Goal: Information Seeking & Learning: Learn about a topic

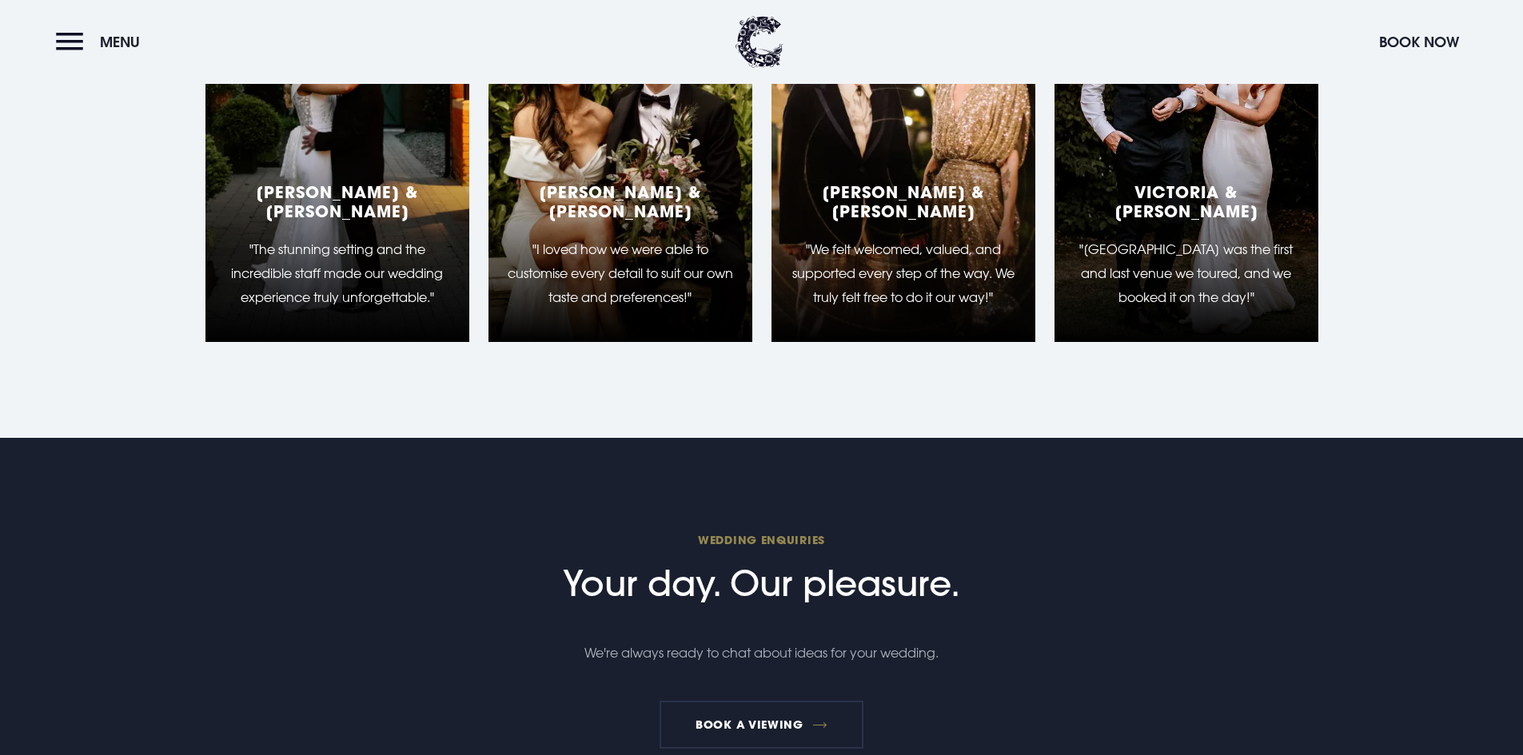
scroll to position [3358, 0]
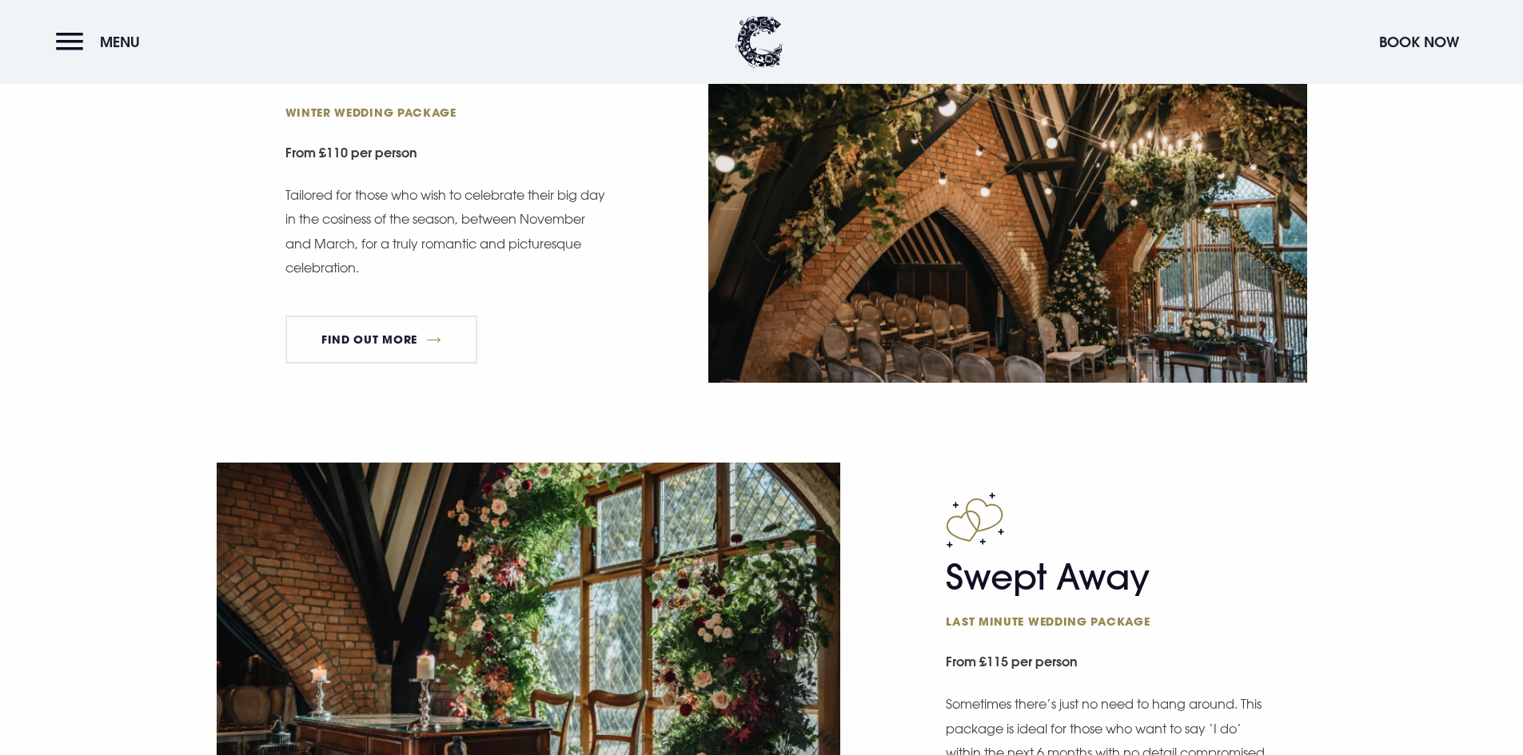
scroll to position [2159, 0]
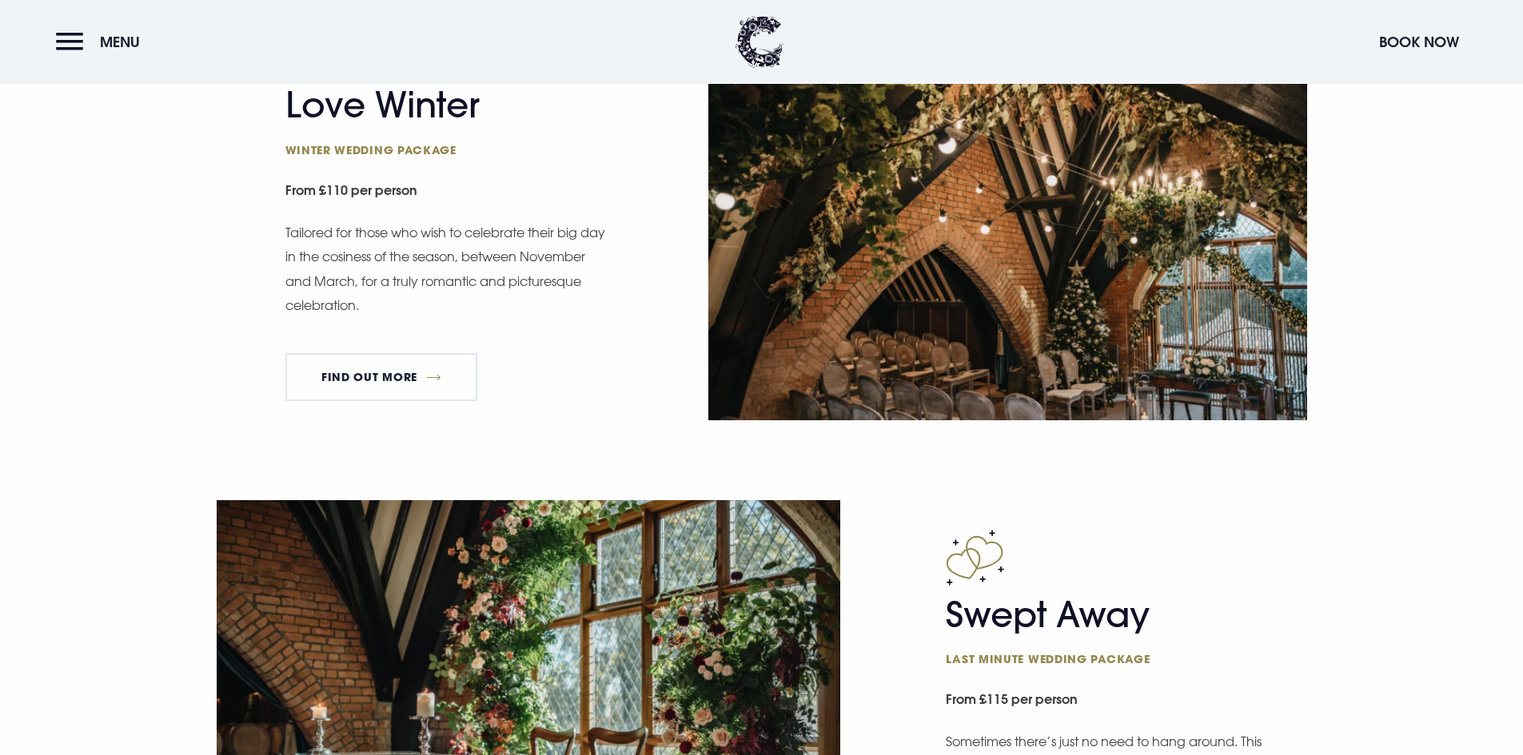
click at [450, 237] on p "Tailored for those who wish to celebrate their big day in the cosiness of the s…" at bounding box center [449, 270] width 328 height 98
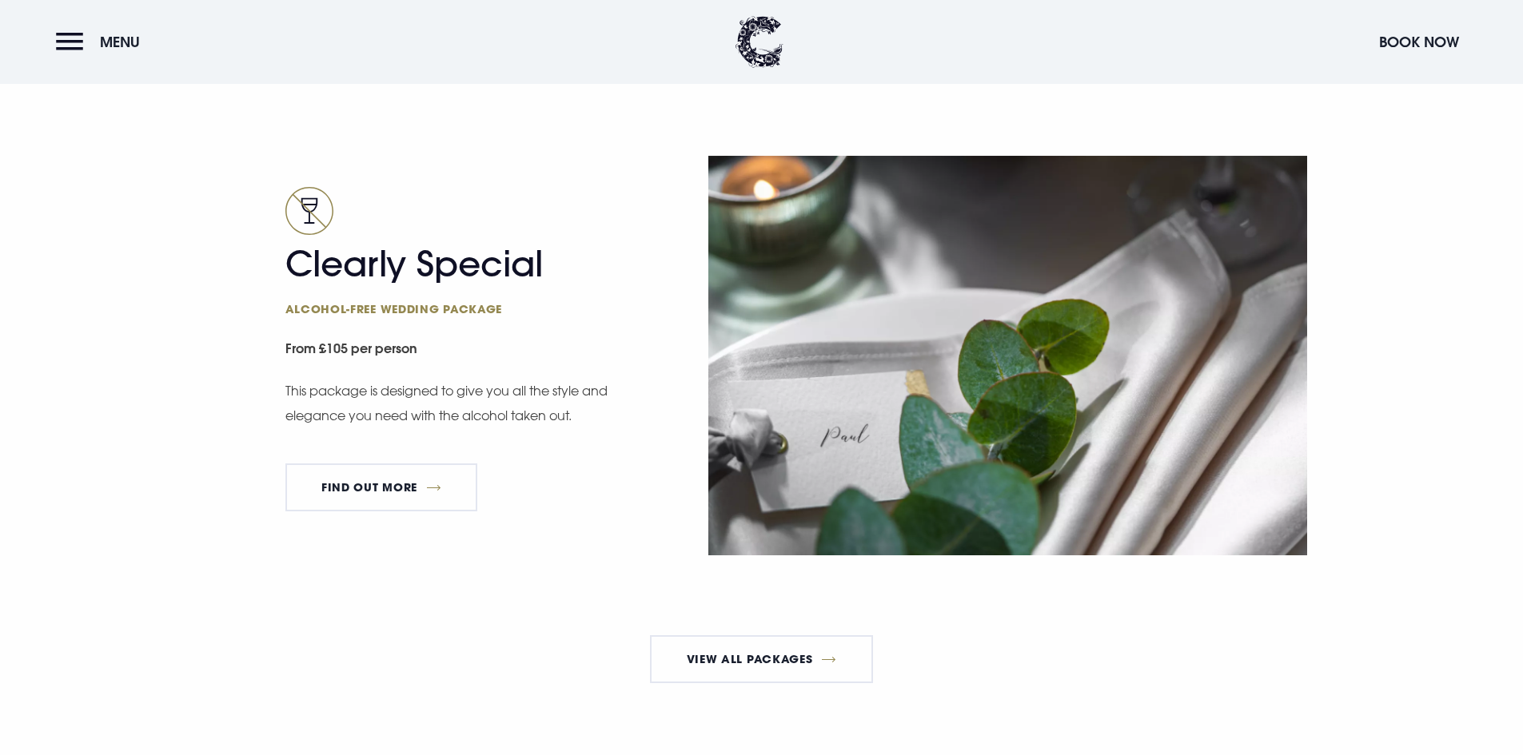
scroll to position [3038, 0]
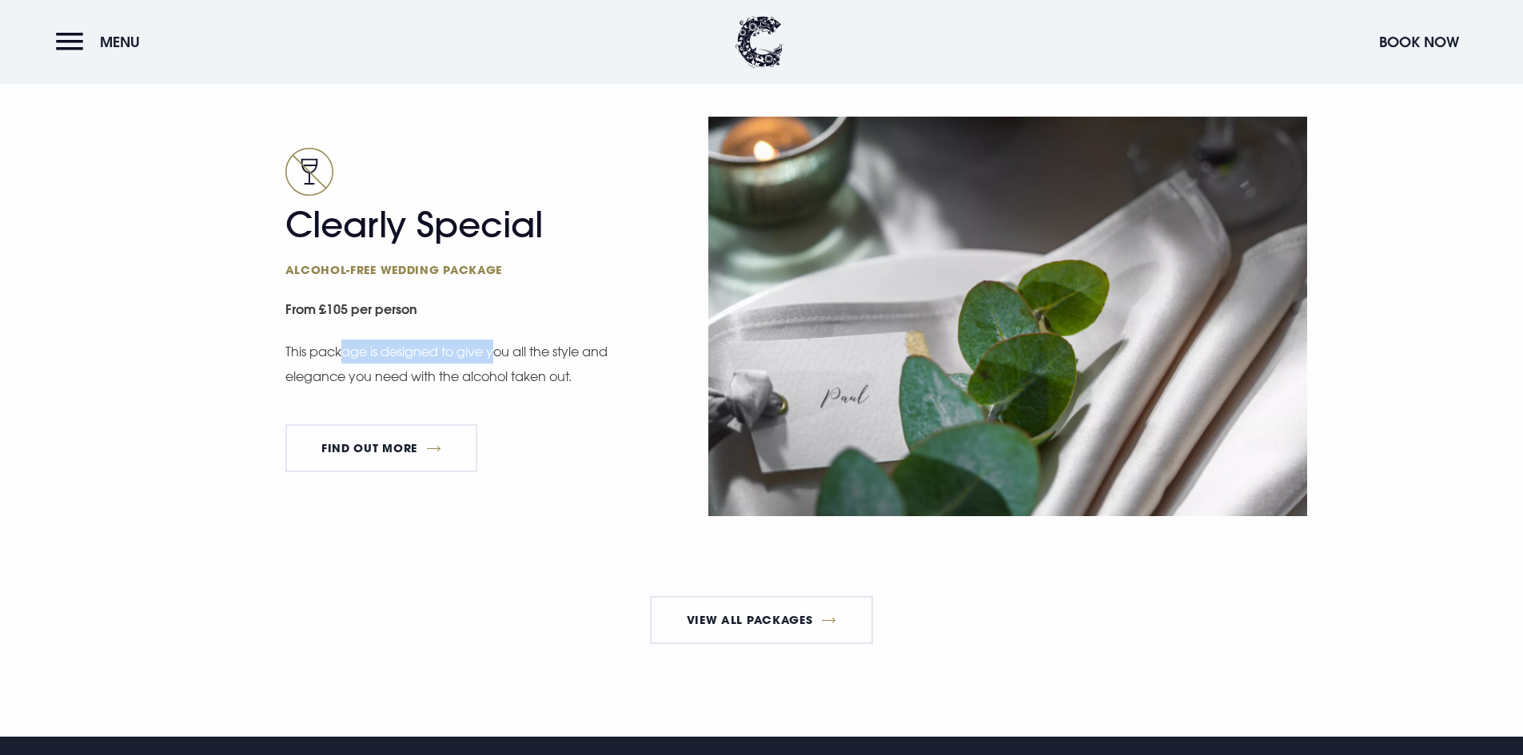
drag, startPoint x: 341, startPoint y: 352, endPoint x: 496, endPoint y: 351, distance: 154.3
click at [496, 351] on p "This package is designed to give you all the style and elegance you need with t…" at bounding box center [449, 364] width 328 height 49
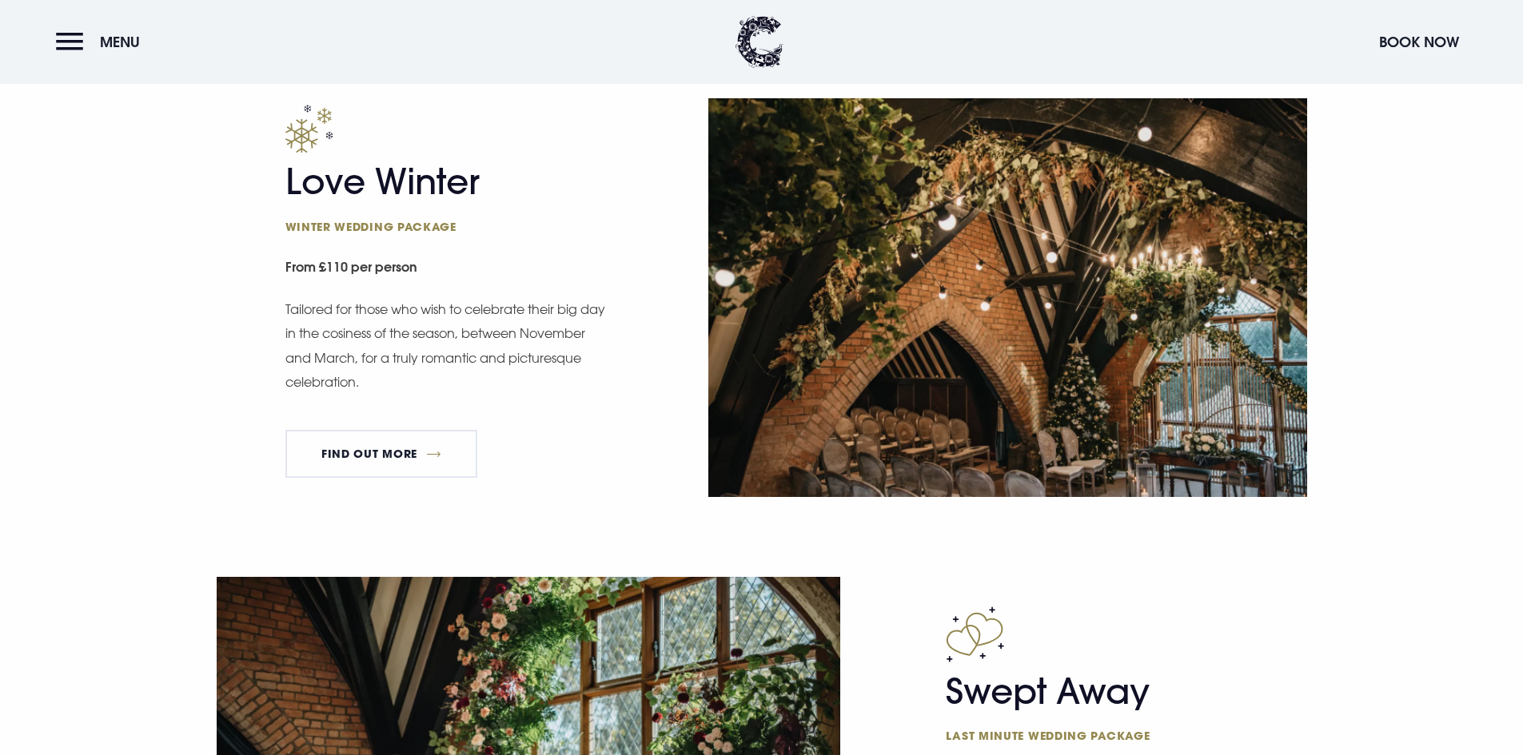
scroll to position [2079, 0]
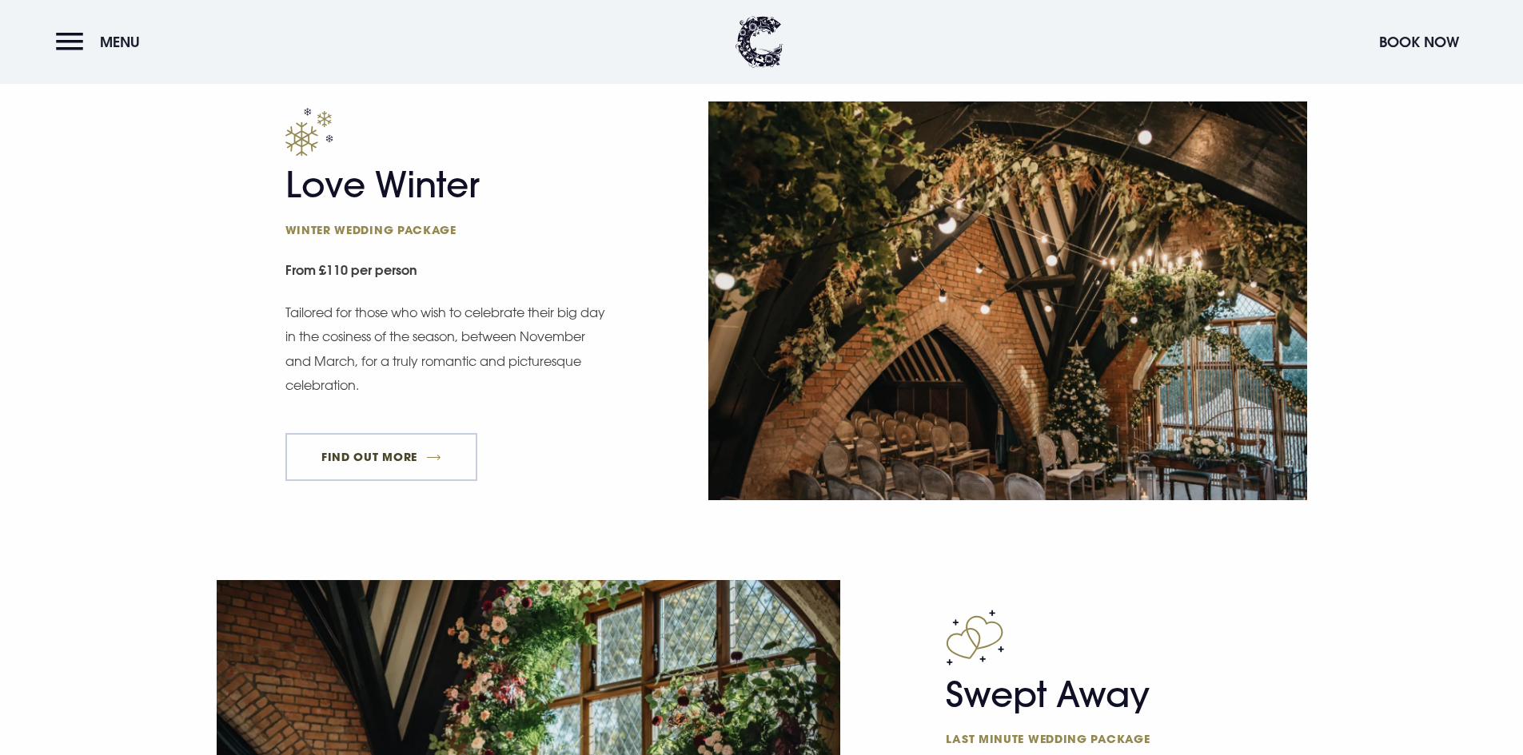
click at [432, 441] on link "FIND OUT MORE" at bounding box center [381, 457] width 193 height 48
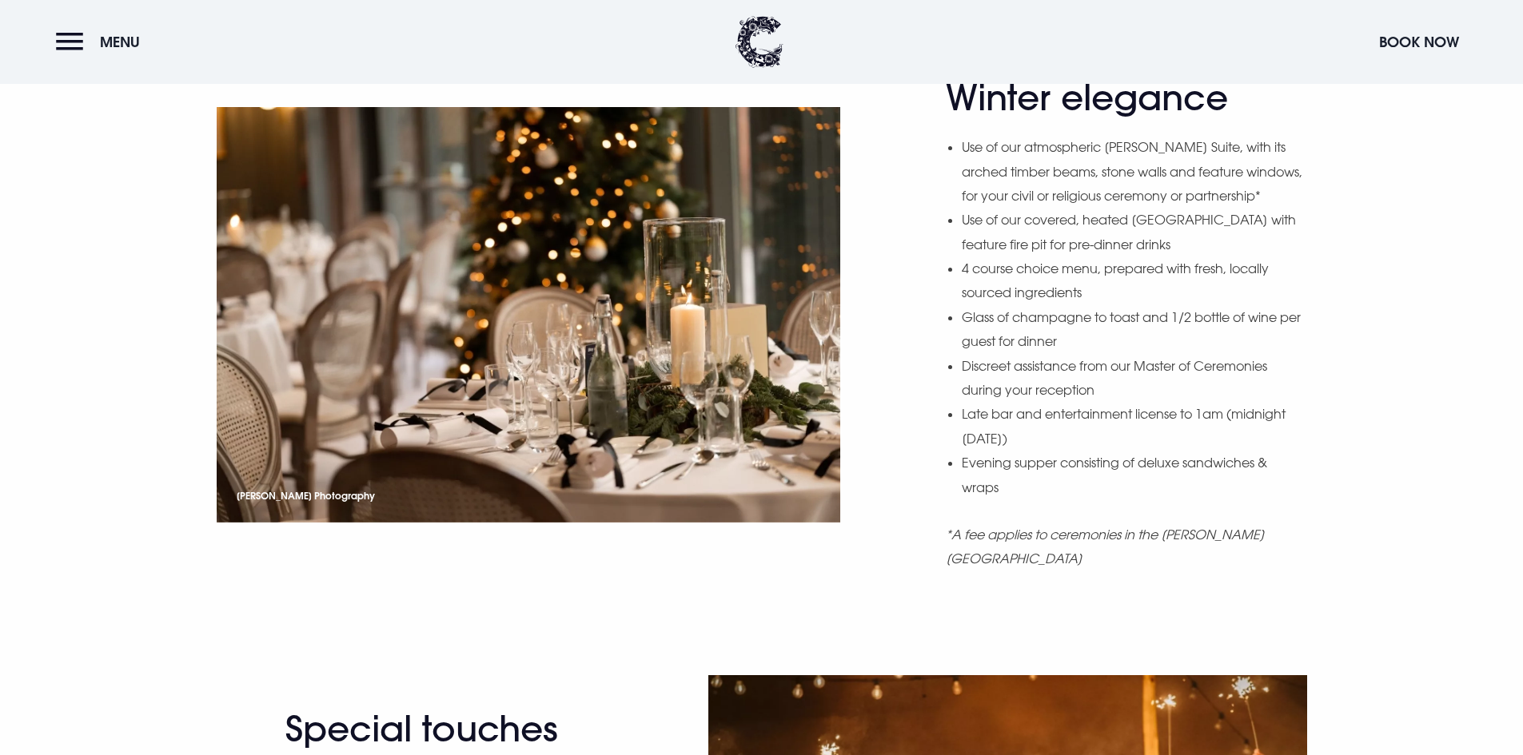
scroll to position [1679, 0]
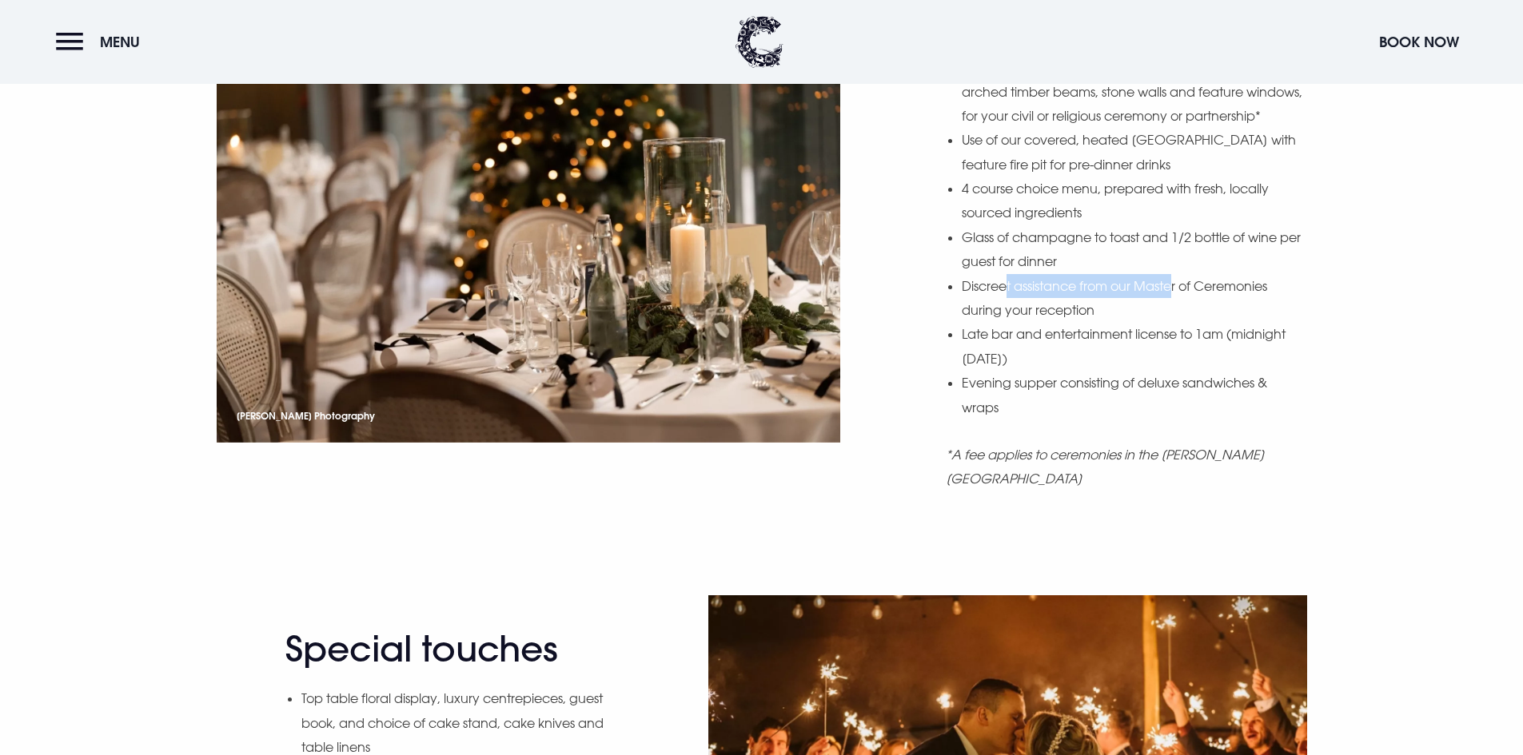
drag, startPoint x: 1006, startPoint y: 322, endPoint x: 1186, endPoint y: 305, distance: 180.7
click at [1183, 305] on li "Discreet assistance from our Master of Ceremonies during your reception" at bounding box center [1134, 298] width 345 height 49
click at [1186, 305] on li "Discreet assistance from our Master of Ceremonies during your reception" at bounding box center [1134, 298] width 345 height 49
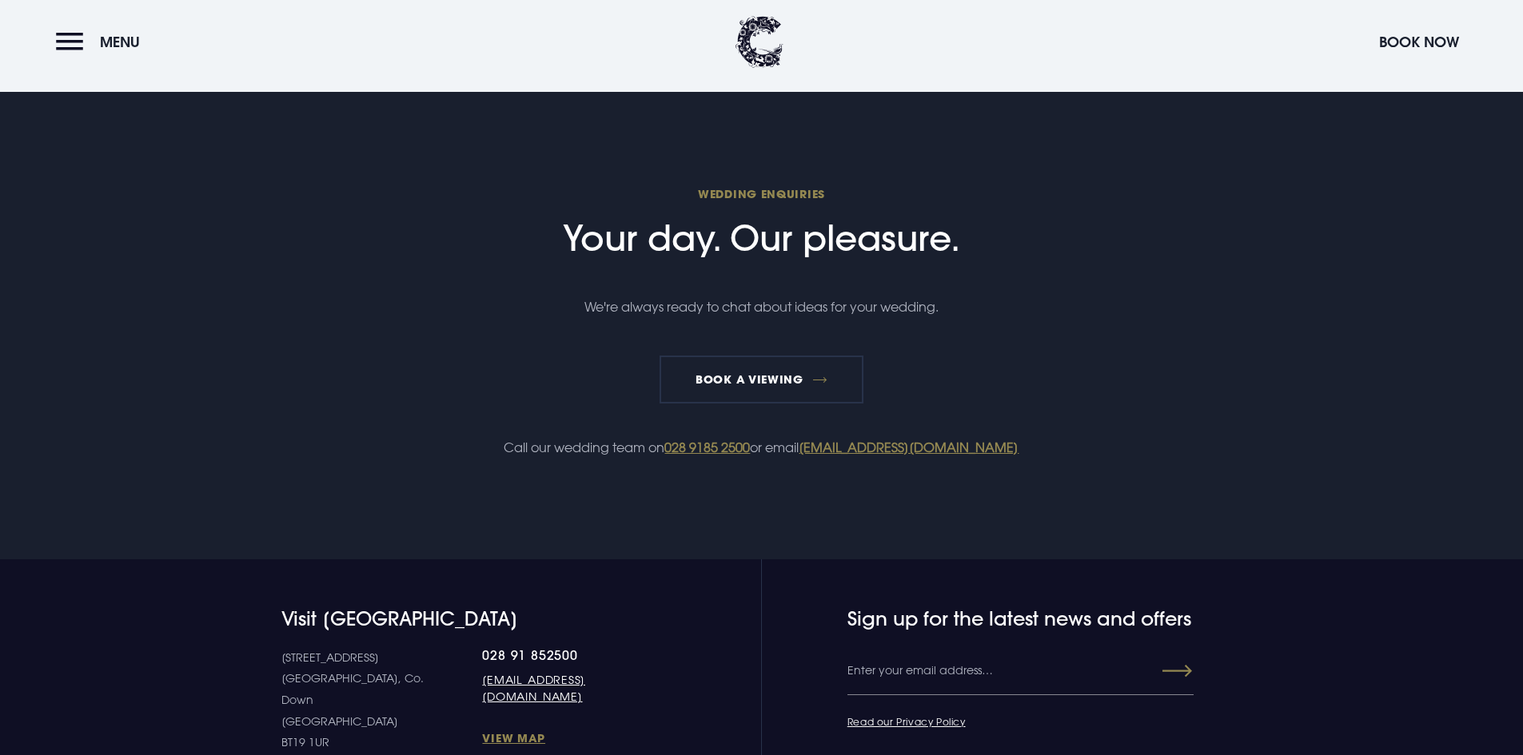
scroll to position [3837, 0]
